Goal: Find specific page/section: Find specific page/section

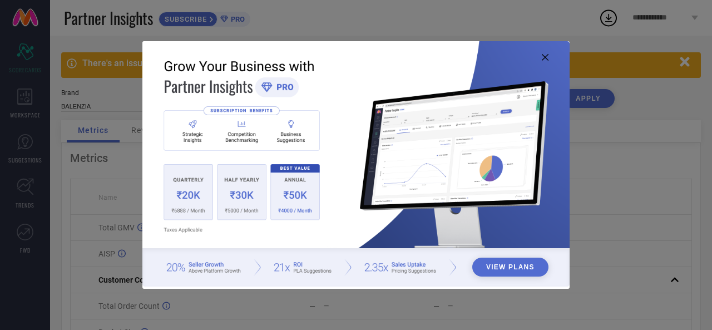
click at [546, 56] on icon at bounding box center [545, 57] width 7 height 7
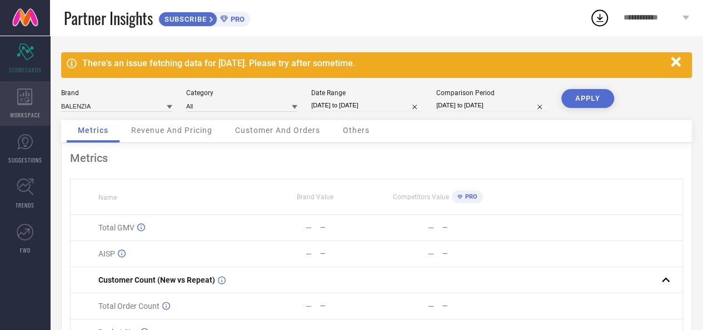
click at [30, 98] on icon at bounding box center [25, 96] width 16 height 17
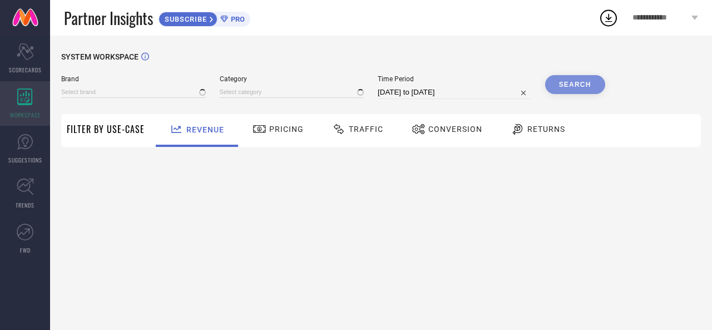
type input "BALENZIA"
type input "All"
